Goal: Complete application form: Complete application form

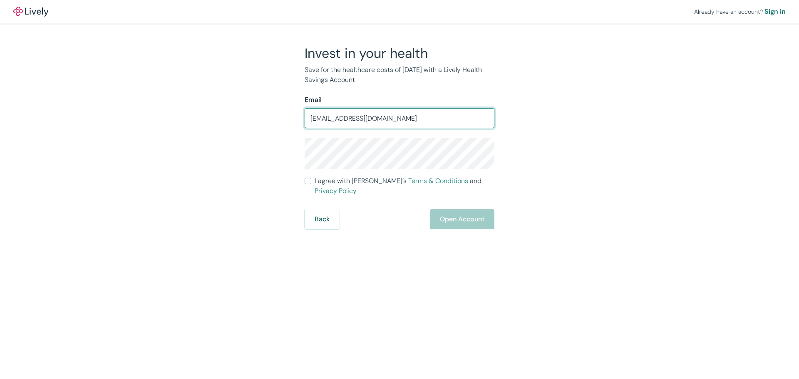
type input "[EMAIL_ADDRESS][DOMAIN_NAME]"
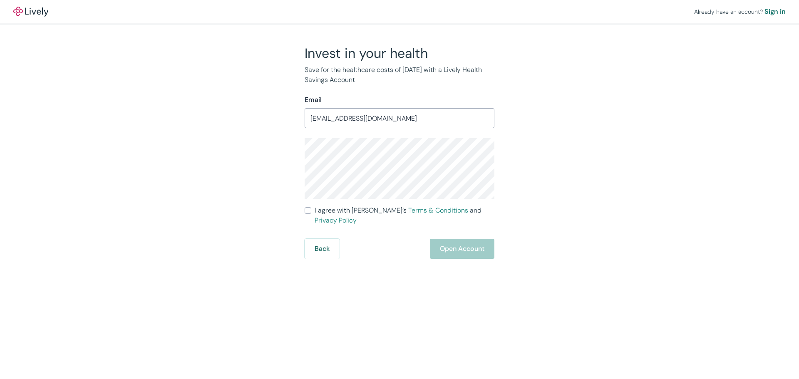
click at [308, 207] on input "I agree with Lively’s Terms & Conditions and Privacy Policy" at bounding box center [308, 210] width 7 height 7
checkbox input "true"
click at [459, 239] on button "Open Account" at bounding box center [462, 249] width 65 height 20
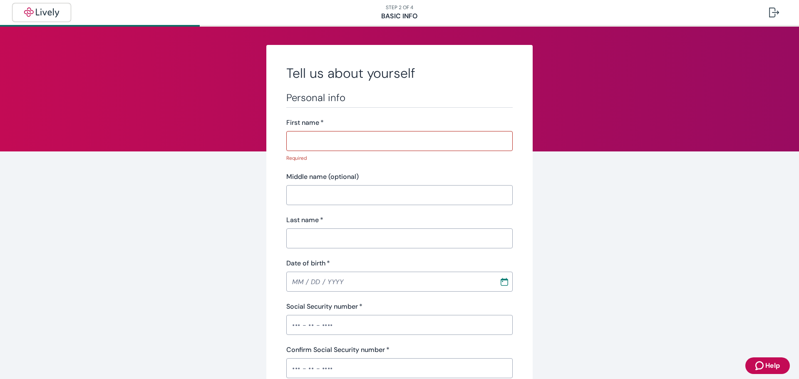
click at [48, 11] on img "button" at bounding box center [41, 12] width 47 height 10
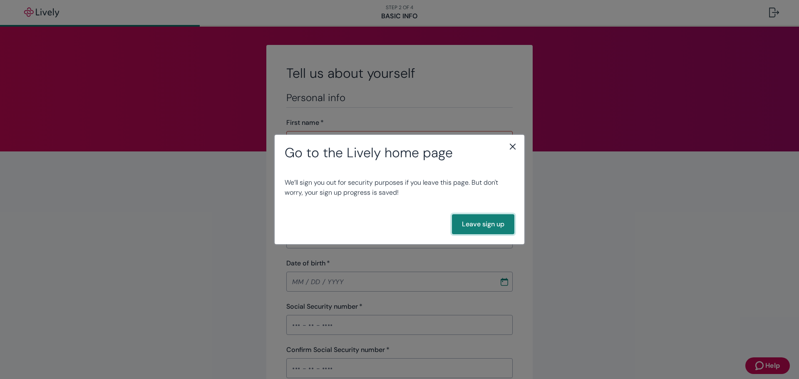
click at [501, 218] on button "Leave sign up" at bounding box center [483, 224] width 62 height 20
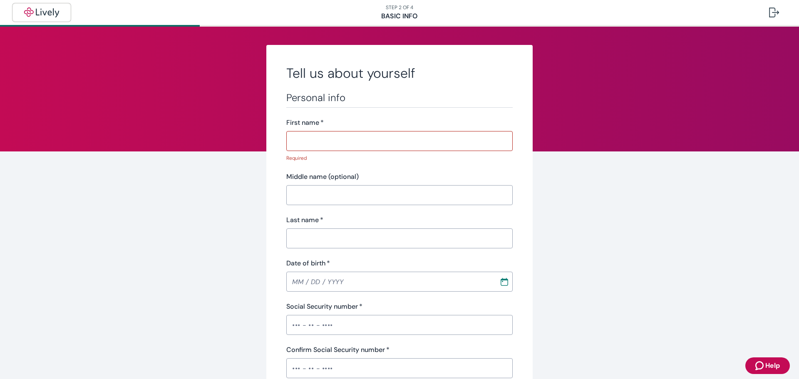
click at [53, 10] on img "button" at bounding box center [41, 12] width 47 height 10
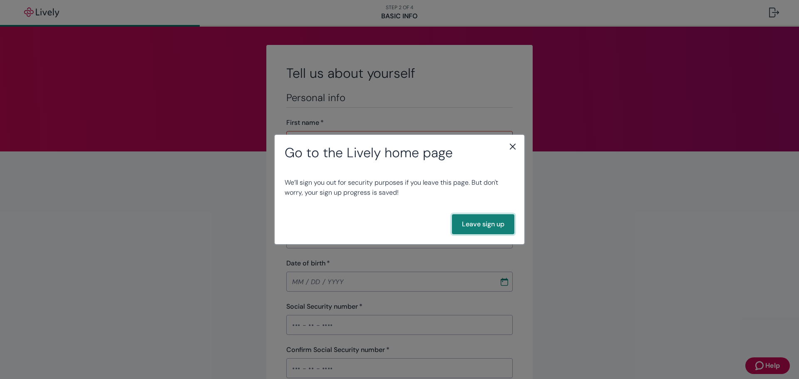
click at [479, 222] on button "Leave sign up" at bounding box center [483, 224] width 62 height 20
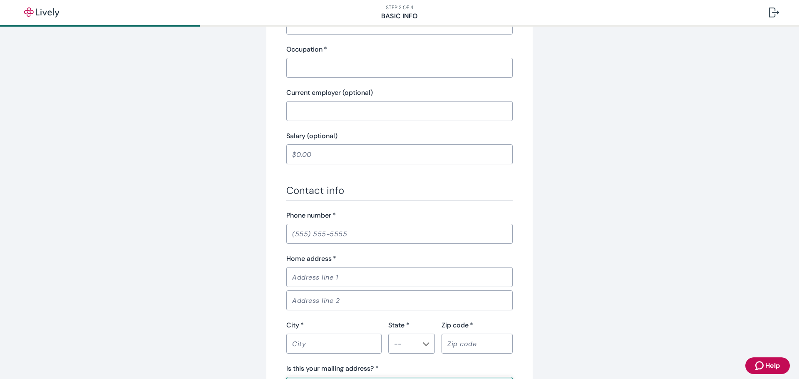
scroll to position [439, 0]
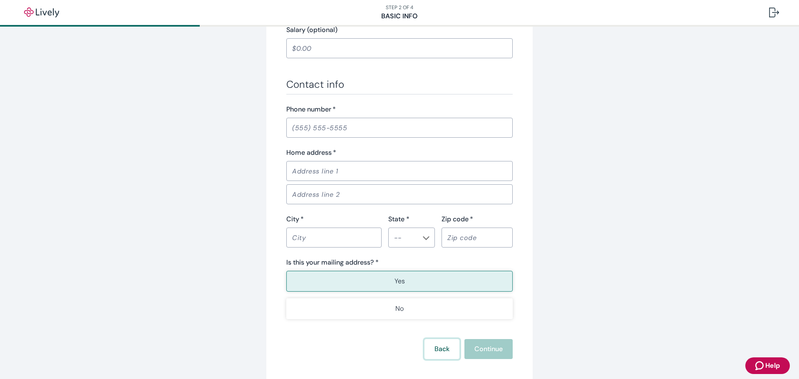
click at [444, 339] on button "Back" at bounding box center [441, 349] width 35 height 20
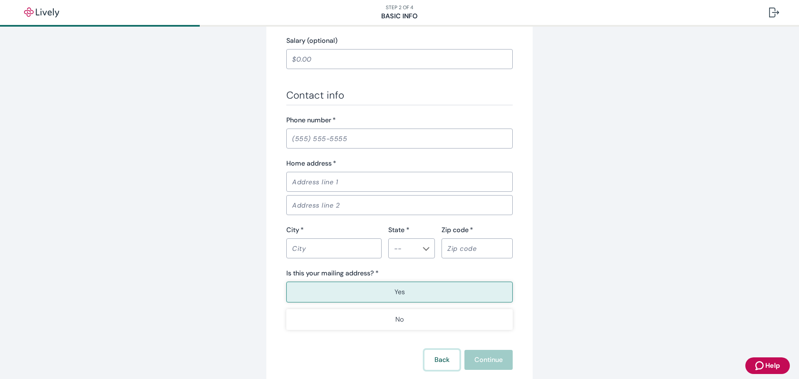
scroll to position [450, 0]
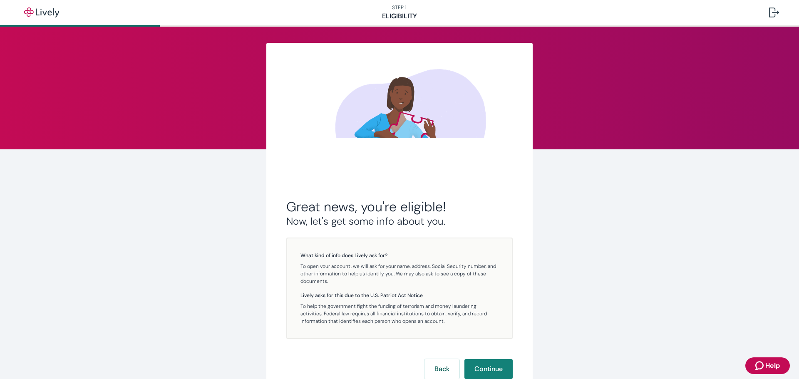
scroll to position [65, 0]
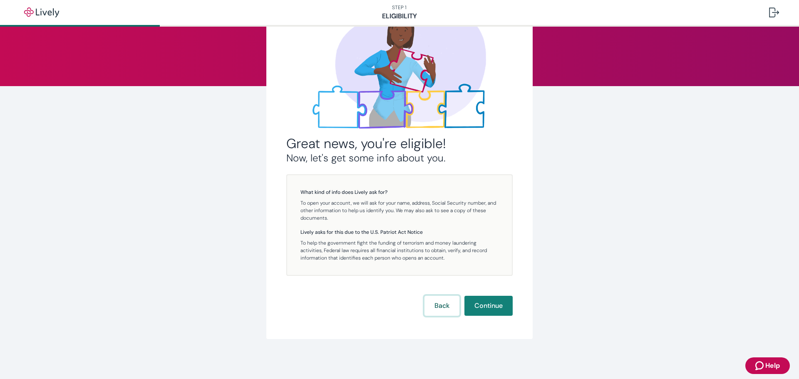
click at [452, 306] on button "Back" at bounding box center [441, 306] width 35 height 20
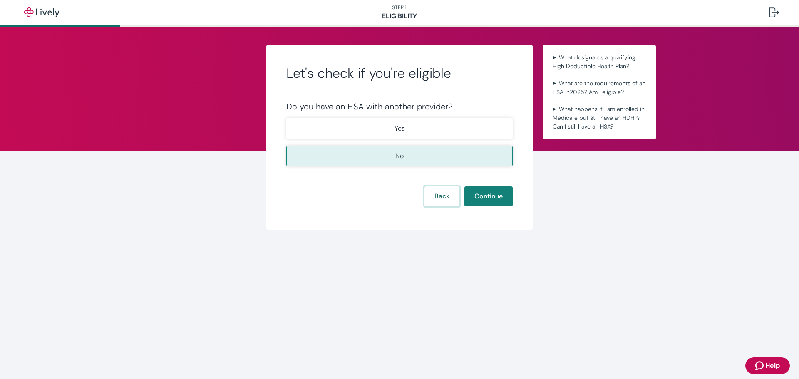
click at [455, 194] on button "Back" at bounding box center [441, 196] width 35 height 20
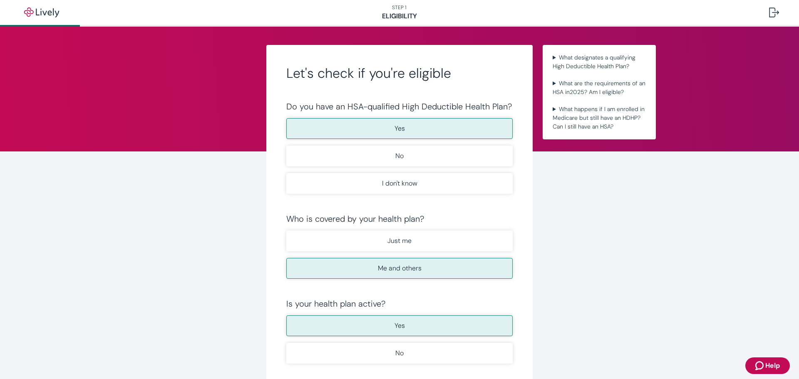
scroll to position [80, 0]
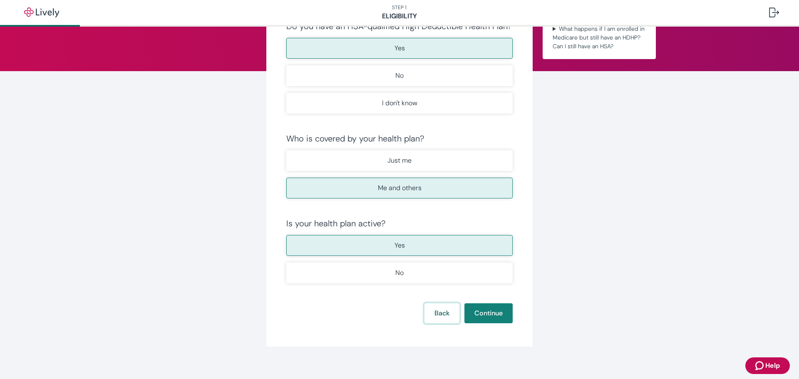
click at [445, 303] on button "Back" at bounding box center [441, 313] width 35 height 20
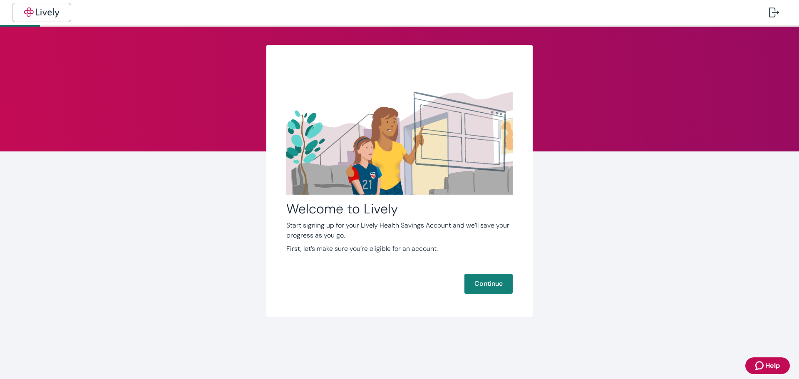
click at [39, 14] on img "button" at bounding box center [41, 12] width 47 height 10
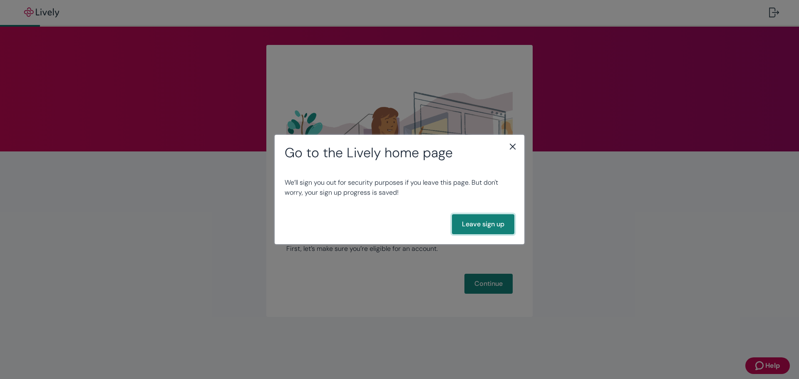
click at [489, 221] on button "Leave sign up" at bounding box center [483, 224] width 62 height 20
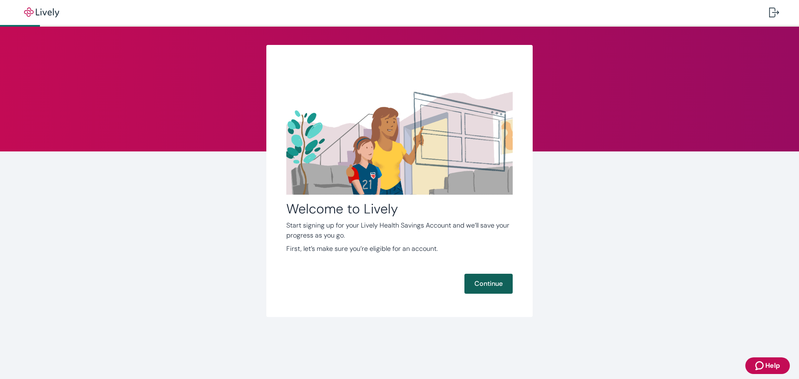
click at [489, 287] on button "Continue" at bounding box center [488, 284] width 48 height 20
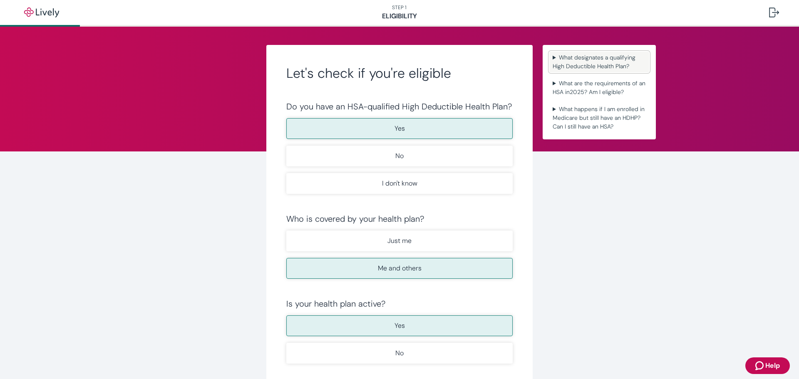
click at [588, 57] on summary "What designates a qualifying High Deductible Health Plan?" at bounding box center [599, 62] width 100 height 21
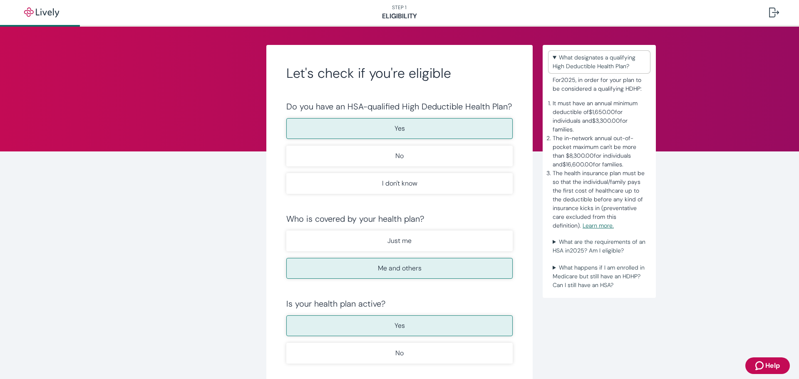
scroll to position [80, 0]
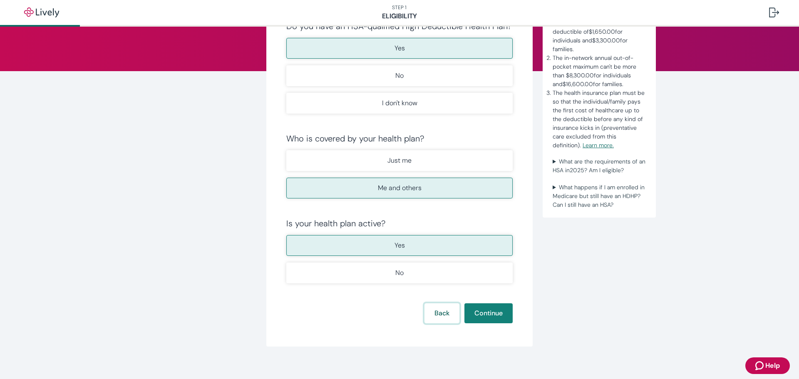
click at [442, 303] on button "Back" at bounding box center [441, 313] width 35 height 20
